Goal: Communication & Community: Participate in discussion

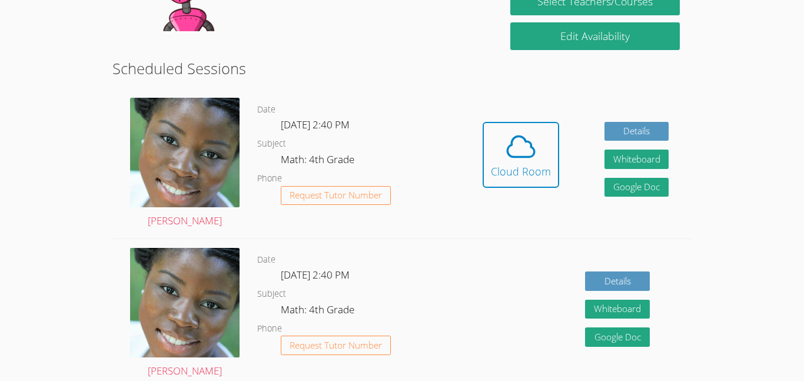
scroll to position [291, 0]
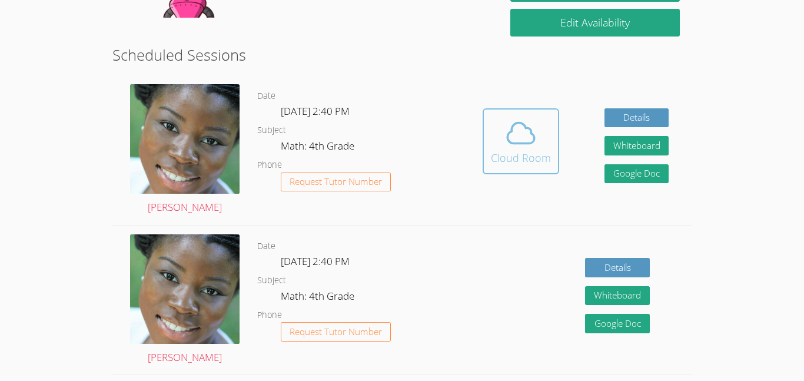
click at [496, 162] on div "Cloud Room" at bounding box center [521, 158] width 60 height 16
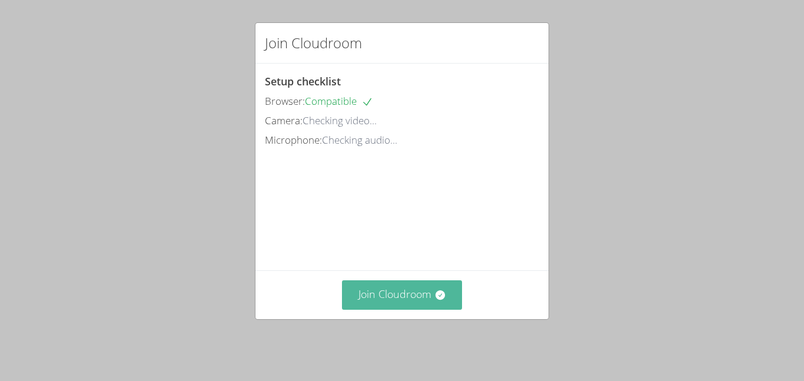
click at [354, 289] on button "Join Cloudroom" at bounding box center [402, 294] width 121 height 29
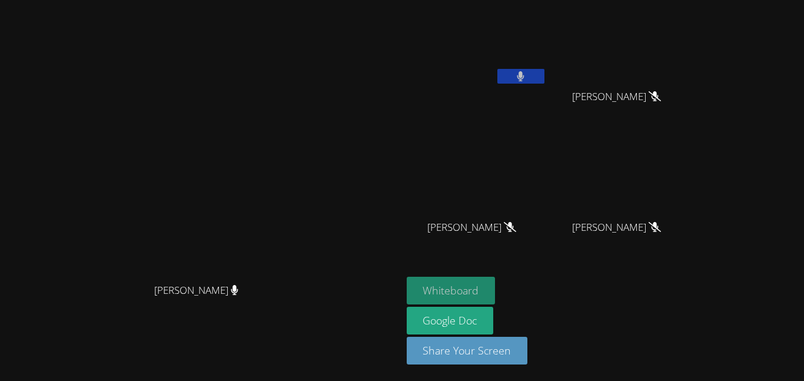
click at [496, 291] on button "Whiteboard" at bounding box center [451, 291] width 89 height 28
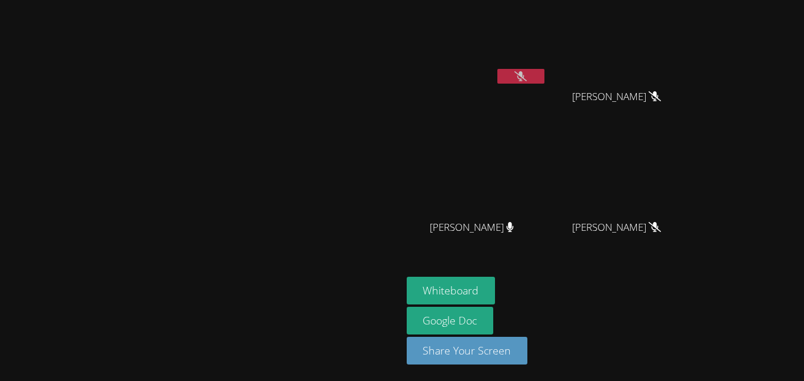
click at [545, 75] on button at bounding box center [520, 76] width 47 height 15
click at [545, 77] on button at bounding box center [520, 76] width 47 height 15
click at [516, 232] on span "[PERSON_NAME]" at bounding box center [471, 227] width 89 height 17
click at [516, 222] on icon at bounding box center [510, 227] width 12 height 10
click at [516, 228] on icon at bounding box center [510, 227] width 12 height 10
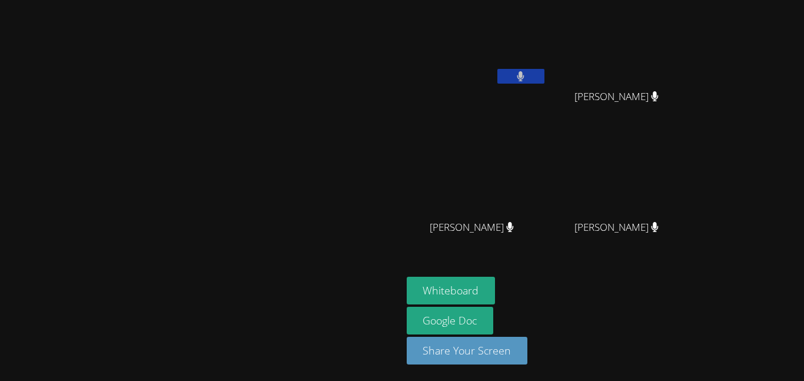
click at [514, 226] on icon at bounding box center [510, 227] width 7 height 10
click at [525, 75] on icon at bounding box center [521, 76] width 7 height 10
click at [659, 99] on icon at bounding box center [655, 96] width 7 height 10
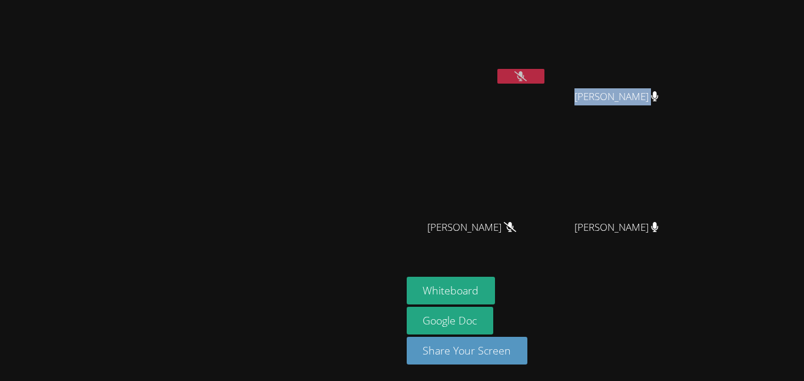
click at [659, 99] on icon at bounding box center [655, 96] width 7 height 10
click at [659, 230] on icon at bounding box center [655, 227] width 7 height 10
click at [545, 75] on button at bounding box center [520, 76] width 47 height 15
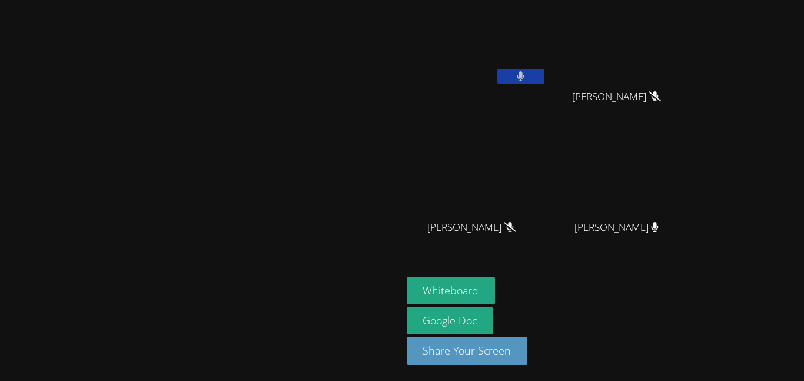
click at [545, 75] on button at bounding box center [520, 76] width 47 height 15
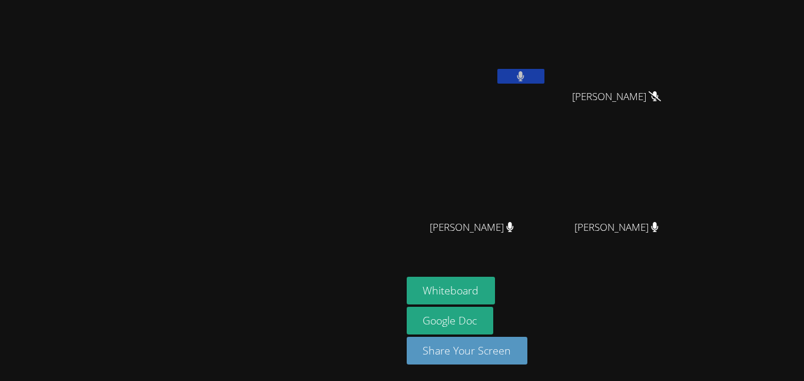
click at [545, 75] on button at bounding box center [520, 76] width 47 height 15
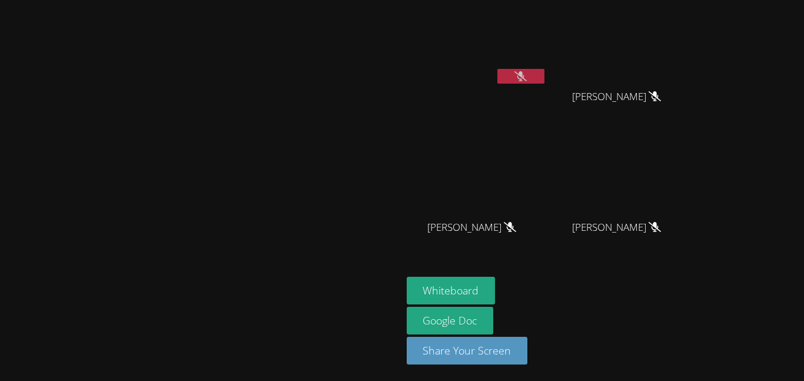
click at [545, 81] on button at bounding box center [520, 76] width 47 height 15
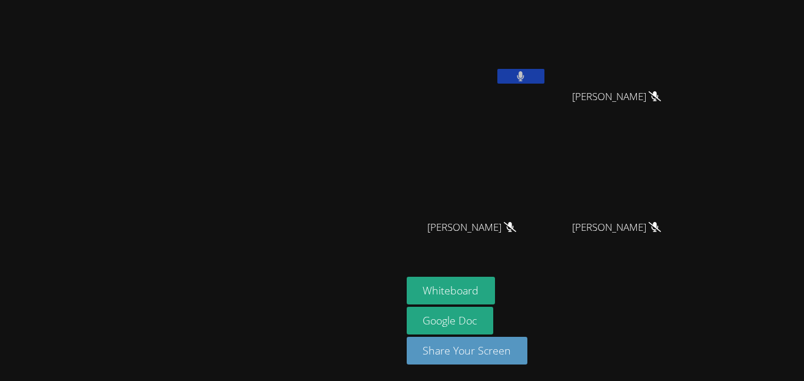
click at [545, 81] on button at bounding box center [520, 76] width 47 height 15
click at [496, 293] on button "Whiteboard" at bounding box center [451, 291] width 89 height 28
click at [545, 81] on button at bounding box center [520, 76] width 47 height 15
click at [545, 79] on button at bounding box center [520, 76] width 47 height 15
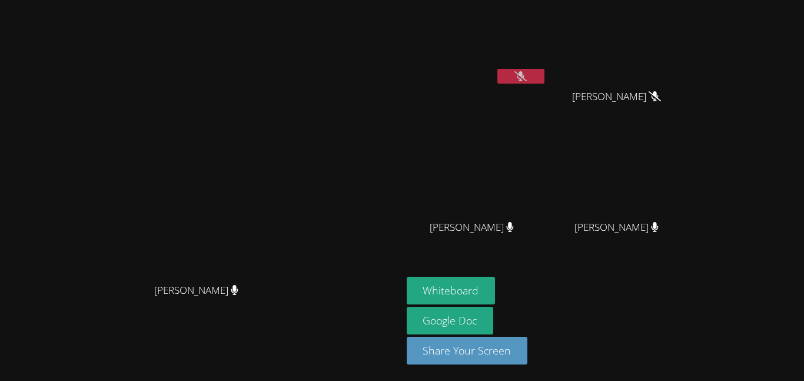
click at [514, 225] on icon at bounding box center [510, 227] width 7 height 10
click at [516, 225] on icon at bounding box center [510, 227] width 12 height 10
click at [547, 56] on video at bounding box center [477, 44] width 140 height 79
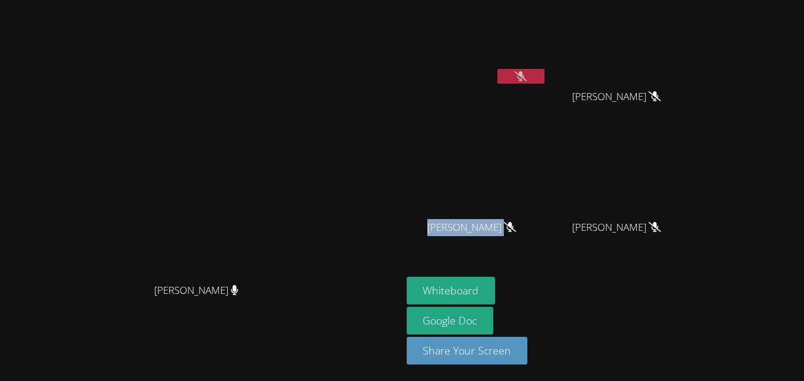
click at [545, 74] on button at bounding box center [520, 76] width 47 height 15
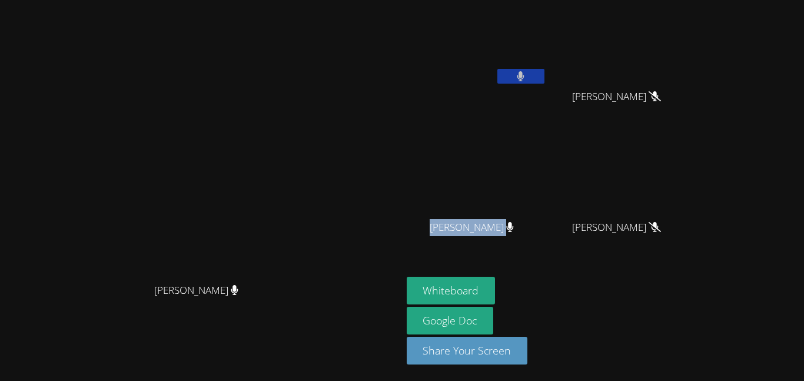
click at [545, 74] on button at bounding box center [520, 76] width 47 height 15
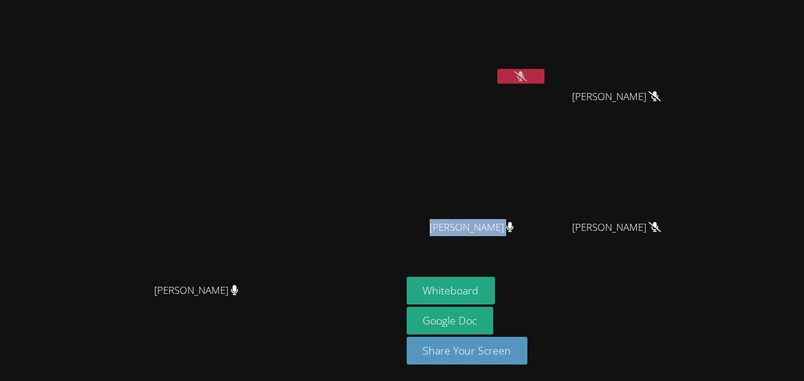
click at [514, 227] on icon at bounding box center [510, 227] width 7 height 10
click at [547, 247] on div "JOEL VENZOR" at bounding box center [477, 237] width 140 height 47
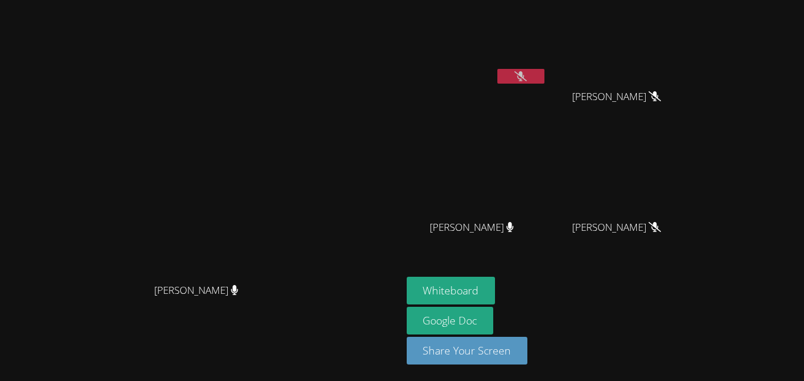
click at [289, 211] on video at bounding box center [200, 167] width 177 height 221
click at [112, 142] on video at bounding box center [200, 167] width 177 height 221
click at [527, 77] on icon at bounding box center [521, 76] width 12 height 10
click at [525, 77] on icon at bounding box center [521, 76] width 8 height 10
click at [527, 77] on icon at bounding box center [521, 76] width 12 height 10
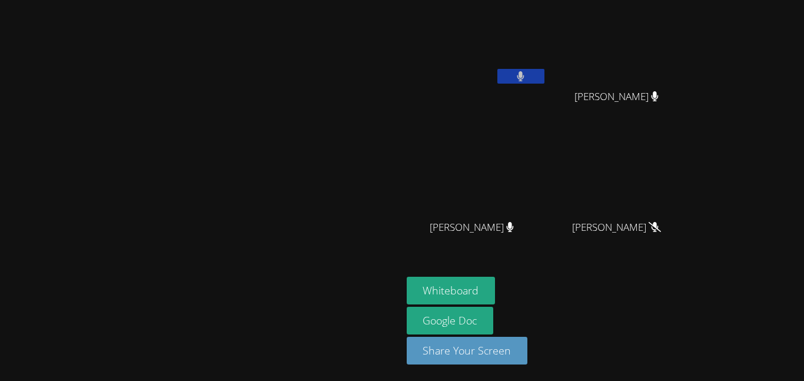
click at [525, 77] on icon at bounding box center [521, 76] width 8 height 10
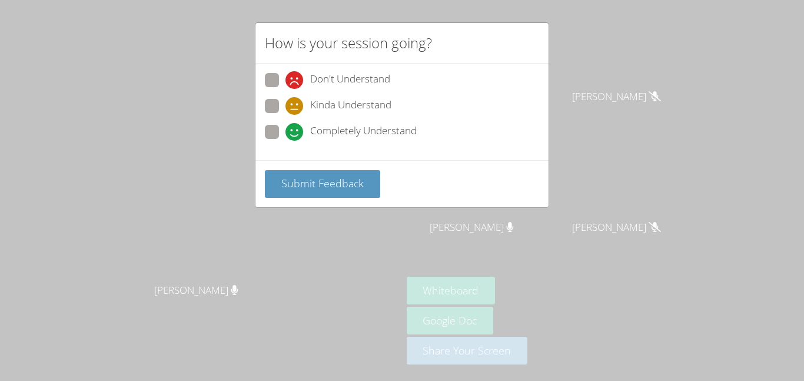
click at [371, 106] on span "Kinda Understand" at bounding box center [350, 106] width 81 height 18
click at [296, 106] on input "Kinda Understand" at bounding box center [291, 104] width 10 height 10
radio input "true"
click at [326, 191] on button "Submit Feedback" at bounding box center [322, 184] width 115 height 28
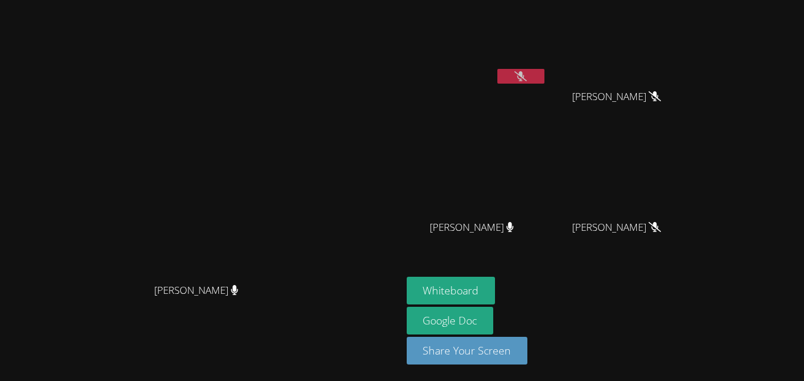
click at [547, 57] on video at bounding box center [477, 44] width 140 height 79
click at [547, 59] on video at bounding box center [477, 44] width 140 height 79
click at [496, 296] on button "Whiteboard" at bounding box center [451, 291] width 89 height 28
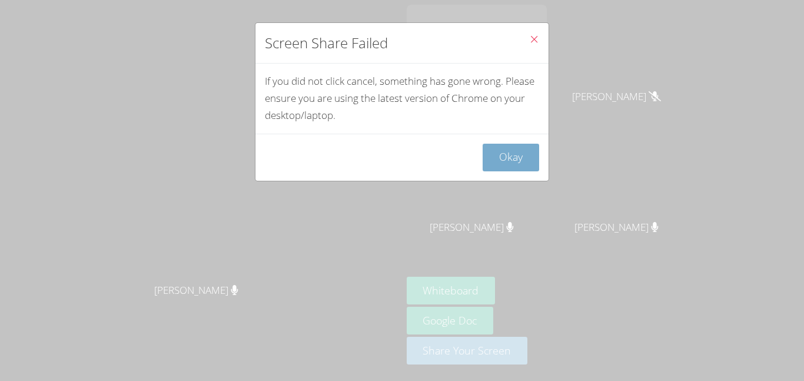
click at [506, 165] on button "Okay" at bounding box center [511, 158] width 57 height 28
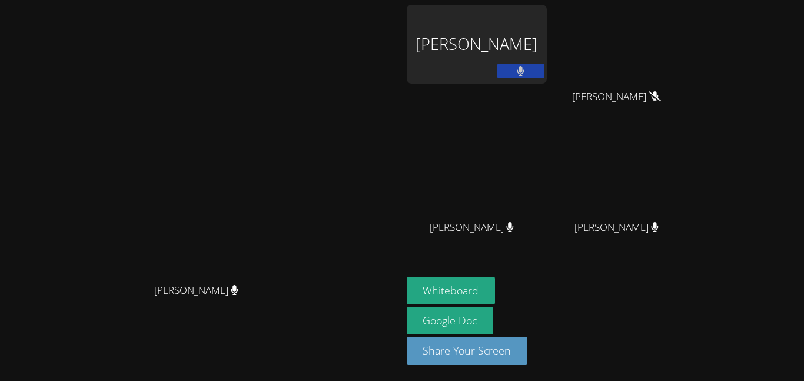
click at [547, 42] on div "Emily Garza" at bounding box center [477, 44] width 140 height 79
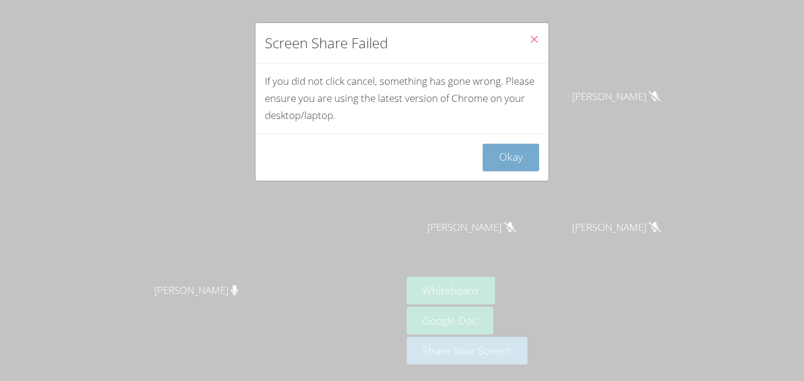
click at [510, 157] on button "Okay" at bounding box center [511, 158] width 57 height 28
